Goal: Contribute content: Contribute content

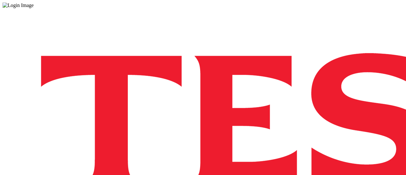
click at [279, 103] on div "Log in to the Spectra’s dashboard using [PERSON_NAME]’s credentials. If you don…" at bounding box center [203, 165] width 401 height 315
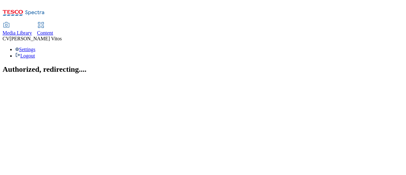
click at [53, 30] on span "Content" at bounding box center [45, 32] width 16 height 5
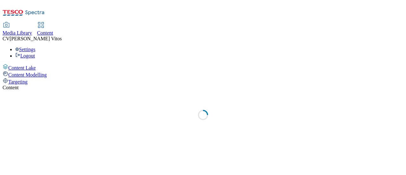
select select "ghs-[GEOGRAPHIC_DATA]"
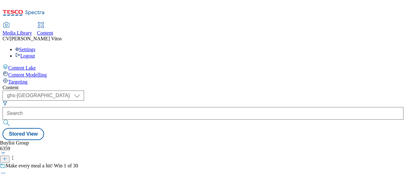
click at [10, 155] on button at bounding box center [5, 158] width 10 height 7
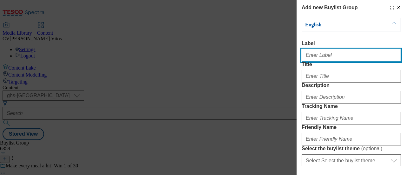
click at [330, 56] on input "Label" at bounding box center [350, 55] width 99 height 13
paste input "TUK011867"
type input "TUK011867"
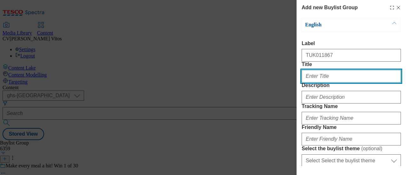
paste input "Money Back Guarantee"
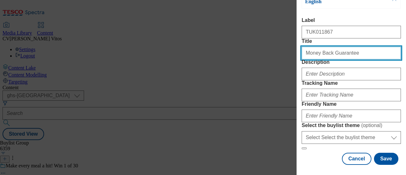
type input "Money Back Guarantee"
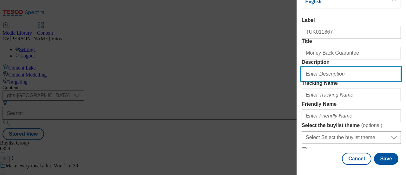
click at [336, 80] on input "Description" at bounding box center [350, 73] width 99 height 13
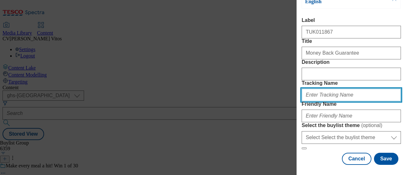
click at [329, 97] on input "Tracking Name" at bounding box center [350, 94] width 99 height 13
type input "d"
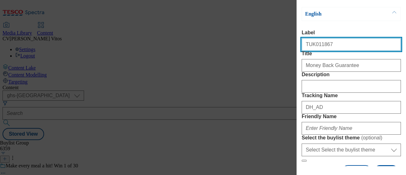
drag, startPoint x: 310, startPoint y: 47, endPoint x: 276, endPoint y: 43, distance: 33.8
click at [276, 43] on div "Add new Buylist Group English Label TUK011867 Title Money Back Guarantee Descri…" at bounding box center [203, 87] width 406 height 175
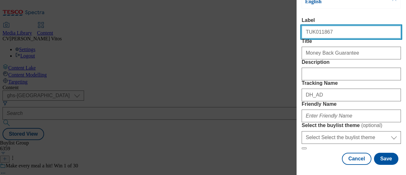
scroll to position [65, 0]
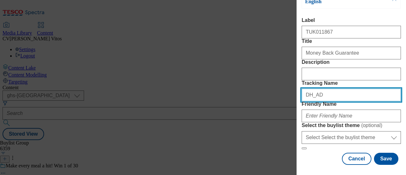
click at [332, 88] on input "DH_AD" at bounding box center [350, 94] width 99 height 13
paste input "TUK011867"
type input "DH_ADTUK011867"
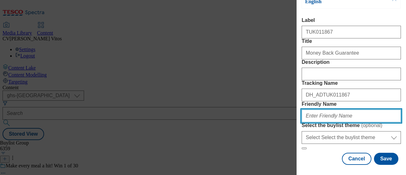
click at [321, 122] on input "Friendly Name" at bounding box center [350, 115] width 99 height 13
type input "h"
type input "corsodyl-25tw30"
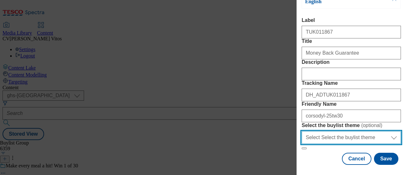
scroll to position [87, 0]
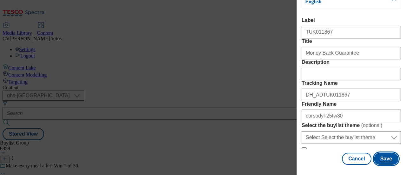
click at [380, 153] on button "Save" at bounding box center [386, 158] width 24 height 12
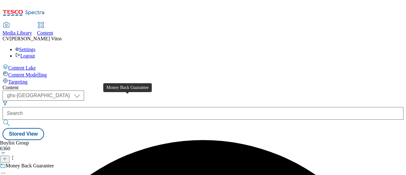
click at [54, 163] on span "Money Back Guarantee" at bounding box center [30, 166] width 48 height 7
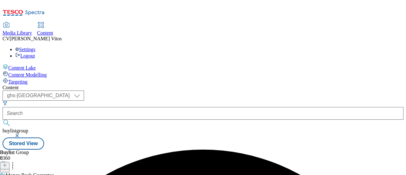
click at [7, 163] on icon at bounding box center [5, 165] width 4 height 4
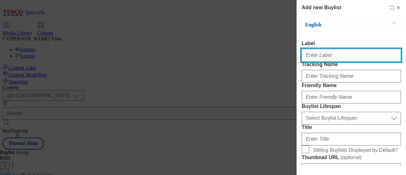
click at [350, 54] on input "Label" at bounding box center [350, 55] width 99 height 13
paste input "TUK011867"
type input "TUK011867"
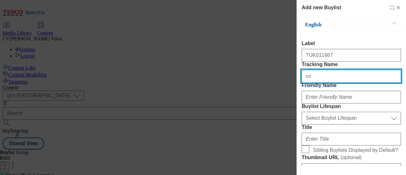
type input "c"
paste input "TUK011867"
type input "DH_ADTUK011867"
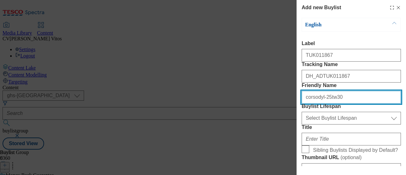
type input "corsodyl-25tw30"
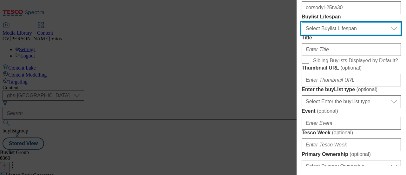
scroll to position [103, 0]
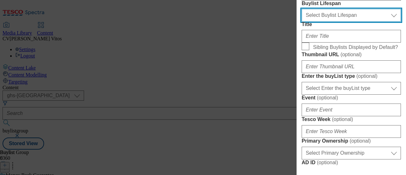
click at [328, 22] on select "Select Buylist Lifespan evergreen seasonal tactical" at bounding box center [350, 15] width 99 height 13
select select "evergreen"
click at [301, 22] on select "Select Buylist Lifespan evergreen seasonal tactical" at bounding box center [350, 15] width 99 height 13
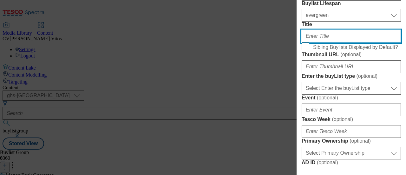
click at [324, 42] on input "Title" at bounding box center [350, 36] width 99 height 13
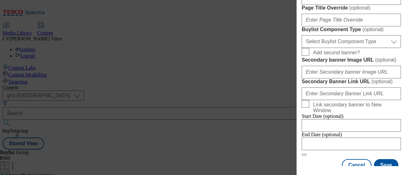
scroll to position [336, 0]
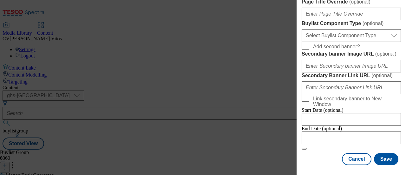
click at [383, 154] on button "Save" at bounding box center [386, 158] width 24 height 12
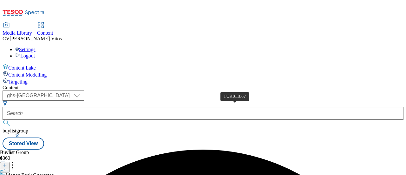
click at [6, 165] on line at bounding box center [4, 165] width 3 height 0
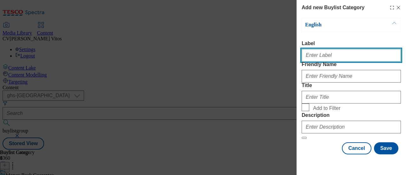
click at [312, 56] on input "Label" at bounding box center [350, 55] width 99 height 13
paste input "TUK011867"
type input "TUK011867"
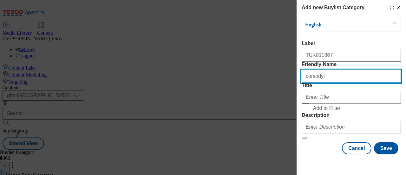
scroll to position [41, 0]
type input "corsodyl"
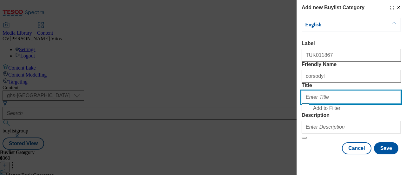
click at [320, 91] on input "Title" at bounding box center [350, 97] width 99 height 13
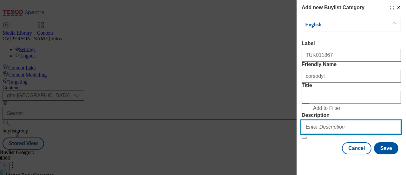
click at [335, 126] on input "Description" at bounding box center [350, 126] width 99 height 13
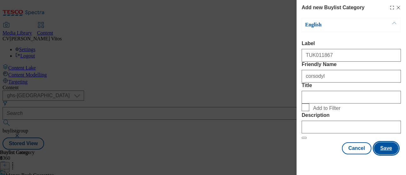
click at [377, 151] on button "Save" at bounding box center [386, 148] width 24 height 12
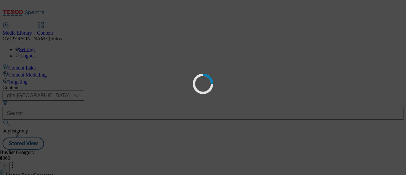
scroll to position [0, 0]
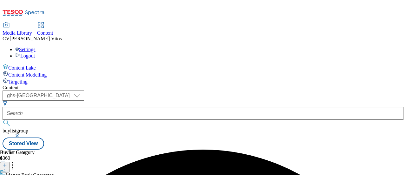
click at [10, 162] on button at bounding box center [5, 165] width 10 height 7
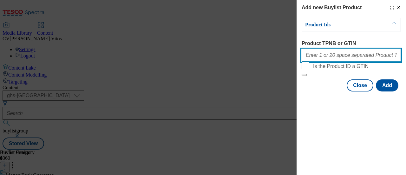
paste input "91892607"
click at [321, 54] on input "91892607" at bounding box center [350, 55] width 99 height 13
paste input "91387906"
paste input "76956509"
paste input "89963792"
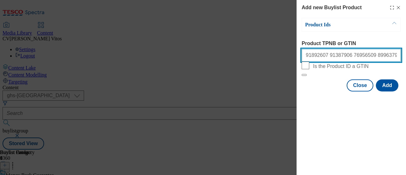
paste input "82535498"
paste input "91311127"
paste input "76956567"
paste input "89623066"
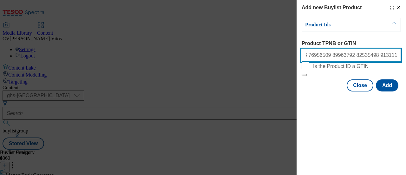
paste input "91892607"
paste input "87227962"
paste input "93276120"
paste input "93101309"
paste input "88905184"
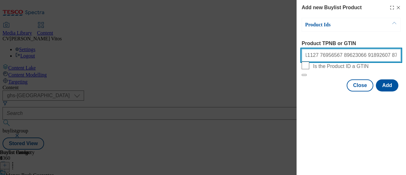
paste input "88908117"
paste input "86420938"
type input "91892607 91387906 76956509 89963792 82535498 91311127 76956567 89623066 9189260…"
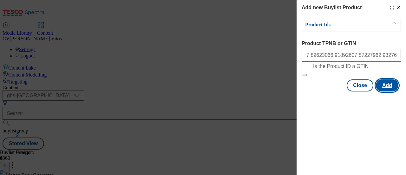
click at [385, 91] on button "Add" at bounding box center [386, 85] width 22 height 12
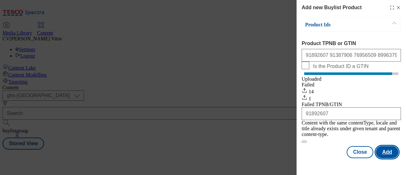
scroll to position [0, 0]
click at [398, 8] on icon "Modal" at bounding box center [397, 7] width 5 height 5
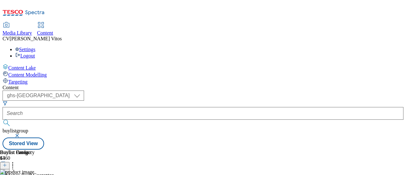
scroll to position [0, 37]
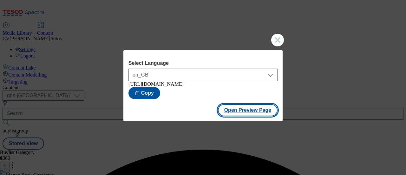
click at [253, 114] on button "Open Preview Page" at bounding box center [248, 110] width 60 height 12
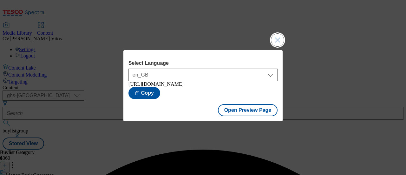
click at [281, 37] on button "Close Modal" at bounding box center [277, 40] width 13 height 13
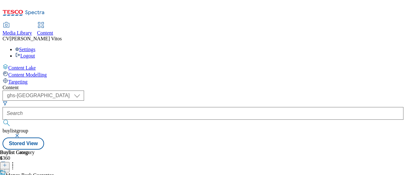
click at [233, 22] on div "Media Library Content CV Cristian Vitos Settings Logout" at bounding box center [203, 40] width 401 height 36
